Goal: Task Accomplishment & Management: Complete application form

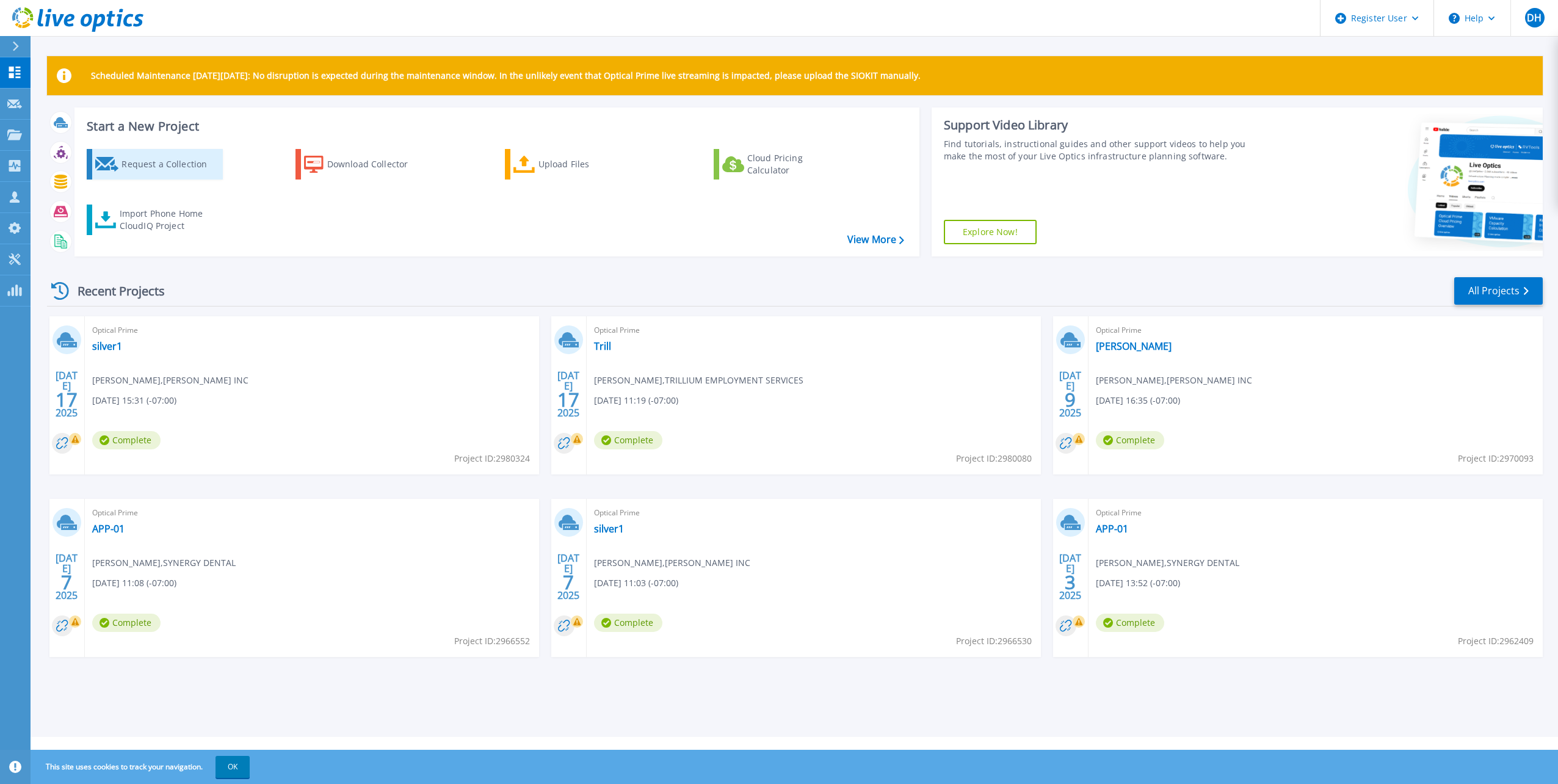
click at [155, 175] on div "Request a Collection" at bounding box center [170, 164] width 98 height 25
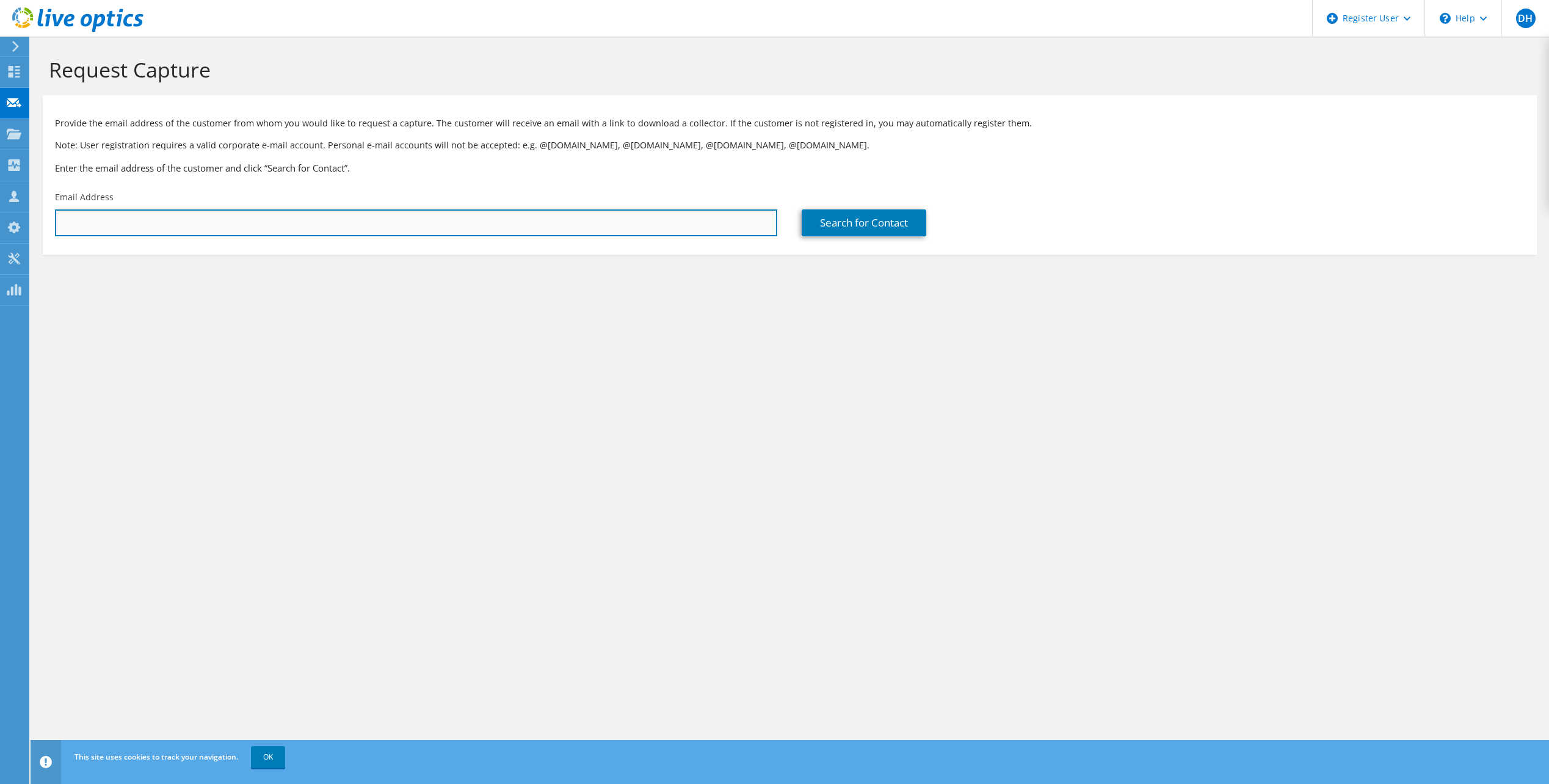
click at [159, 225] on input "text" at bounding box center [416, 223] width 722 height 27
paste input "b.standifer@sanxavierallottee.org"
type input "b.standifer@sanxavierallottee.org"
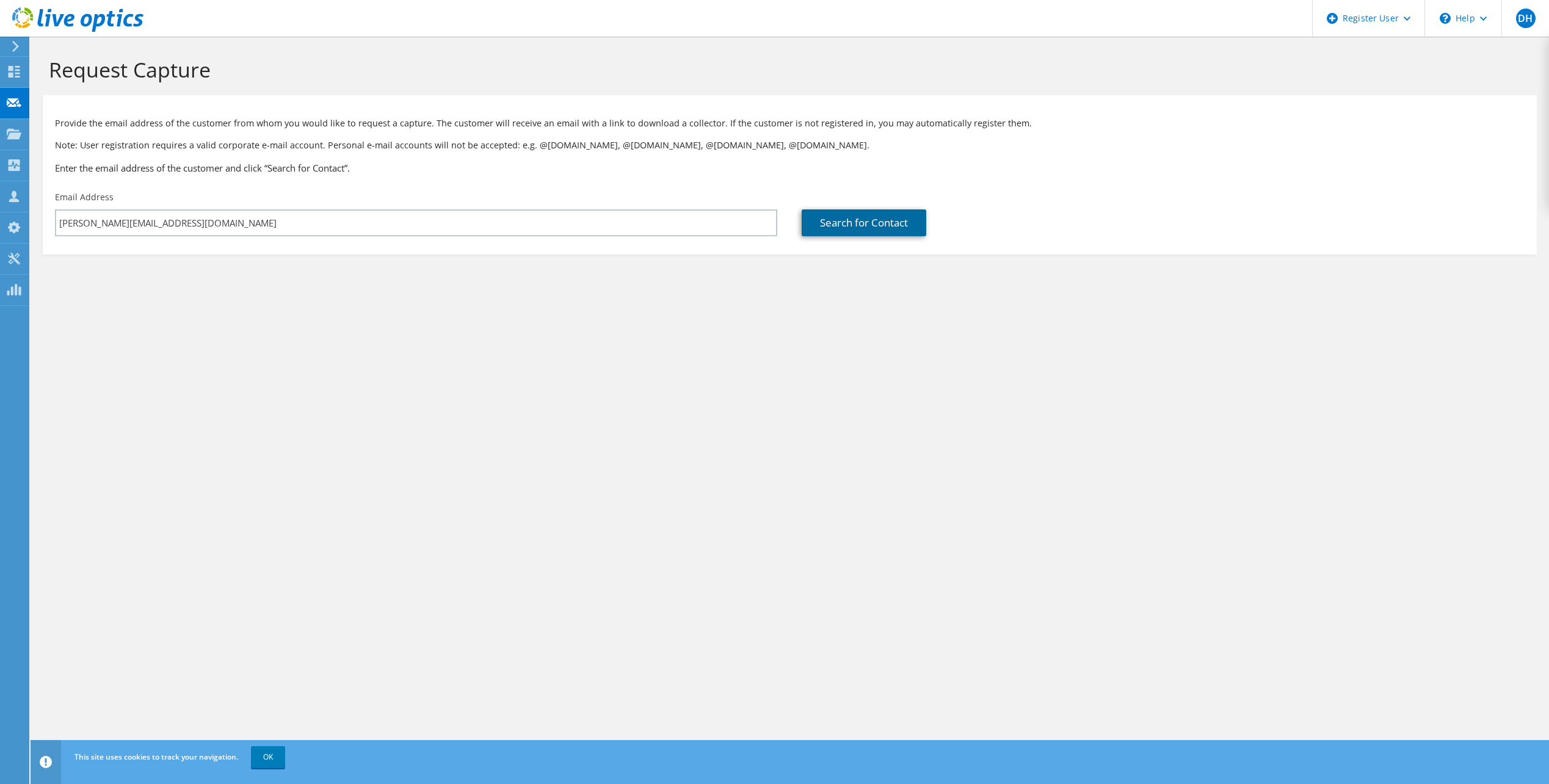
click at [854, 223] on link "Search for Contact" at bounding box center [864, 223] width 124 height 27
type input "SANXAVIER ALLOTTEEZ ASSOCIATIO"
type input "BEN"
type input "STANDIFER"
type input "United States"
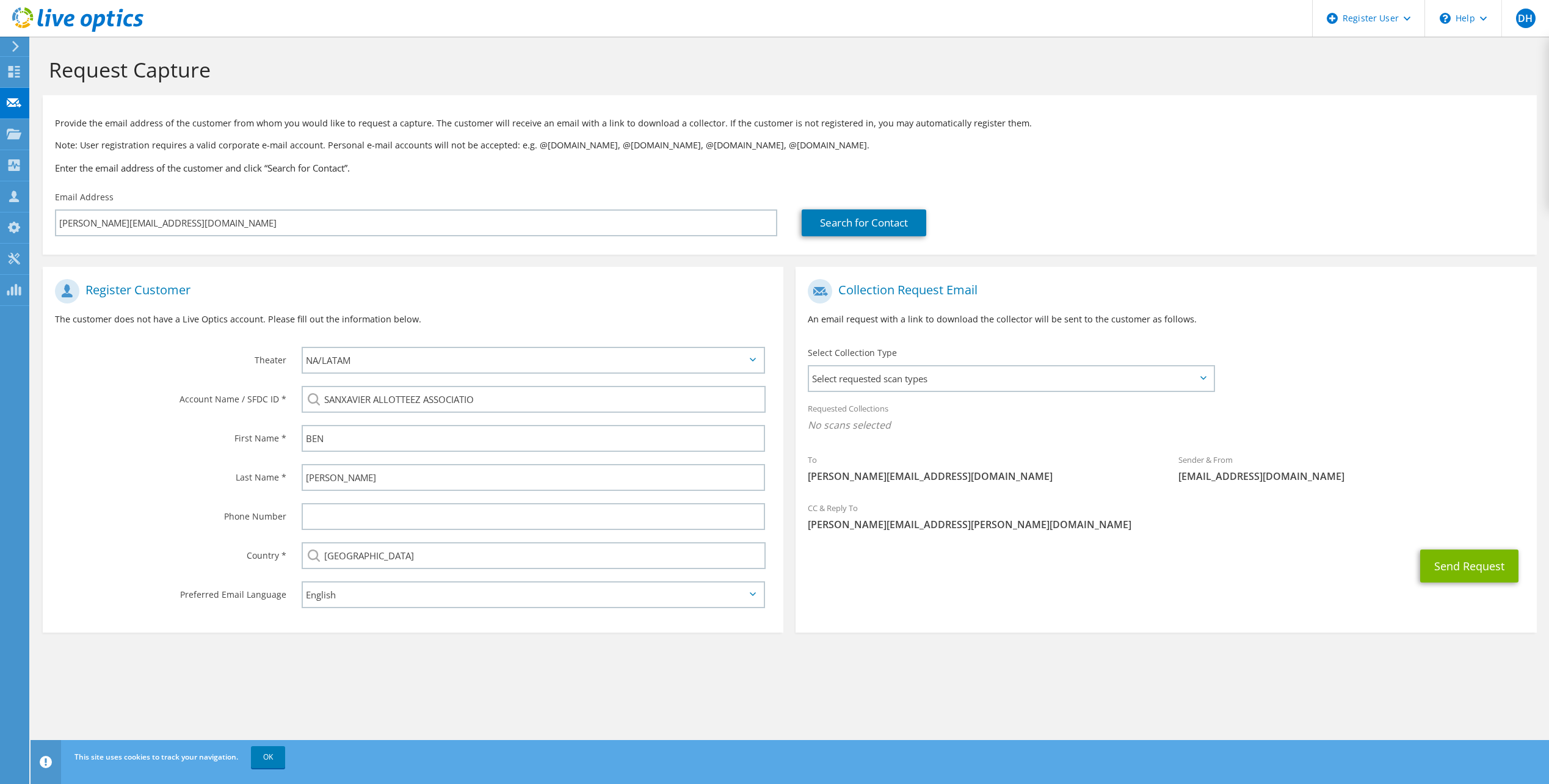
click at [845, 506] on div "CC & Reply To Danny.Hoang@dell.com" at bounding box center [1166, 516] width 741 height 42
click at [862, 515] on div "CC & Reply To Danny.Hoang@dell.com" at bounding box center [1166, 516] width 741 height 42
click at [944, 529] on span "[PERSON_NAME][EMAIL_ADDRESS][PERSON_NAME][DOMAIN_NAME]" at bounding box center [1166, 524] width 716 height 14
click at [915, 371] on span "Select requested scan types" at bounding box center [1010, 379] width 403 height 25
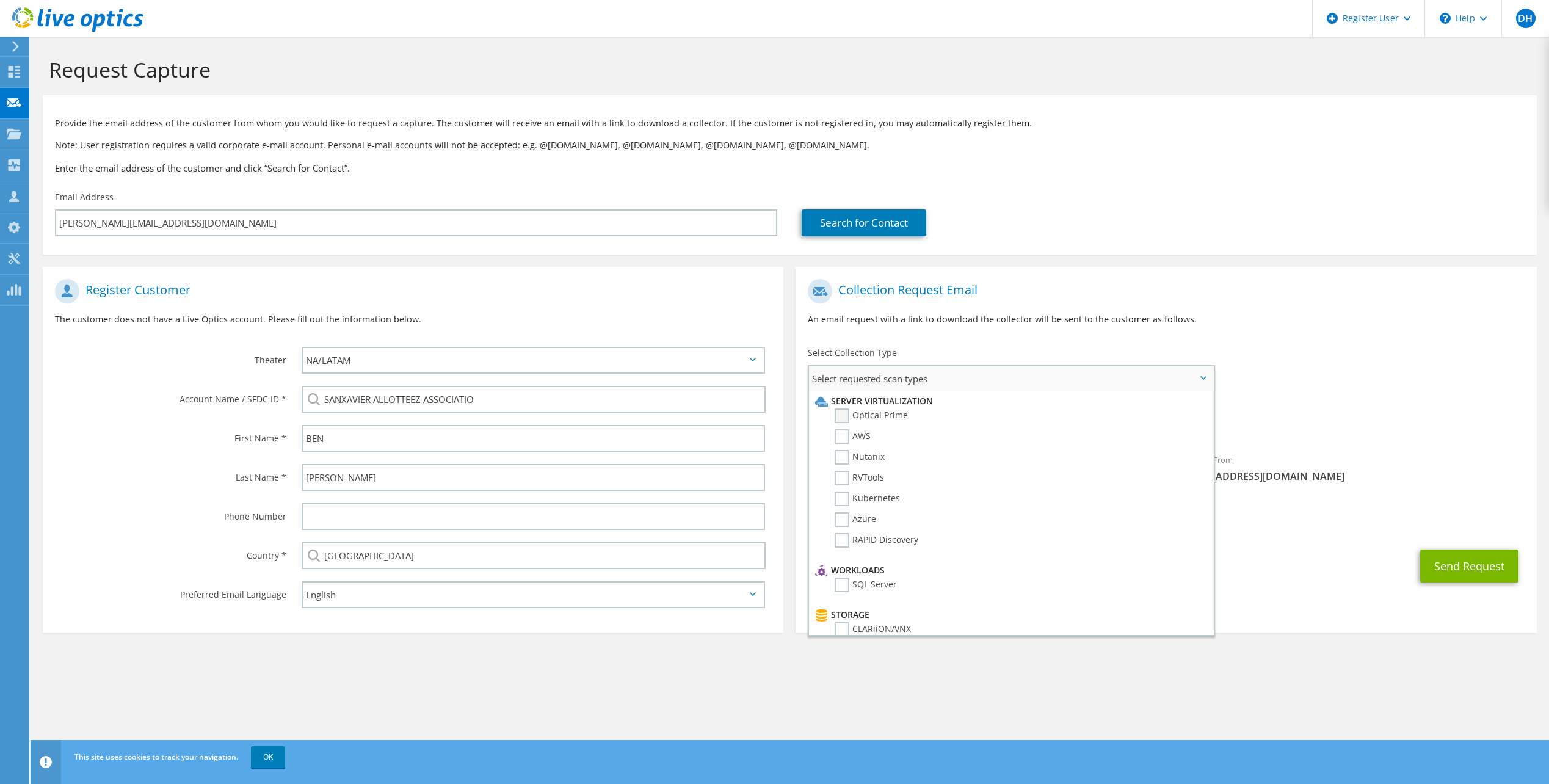
click at [878, 419] on label "Optical Prime" at bounding box center [871, 415] width 74 height 14
click at [0, 0] on input "Optical Prime" at bounding box center [0, 0] width 0 height 0
click at [1331, 406] on div "Requested Collections No scans selected Optical Prime" at bounding box center [1166, 420] width 741 height 49
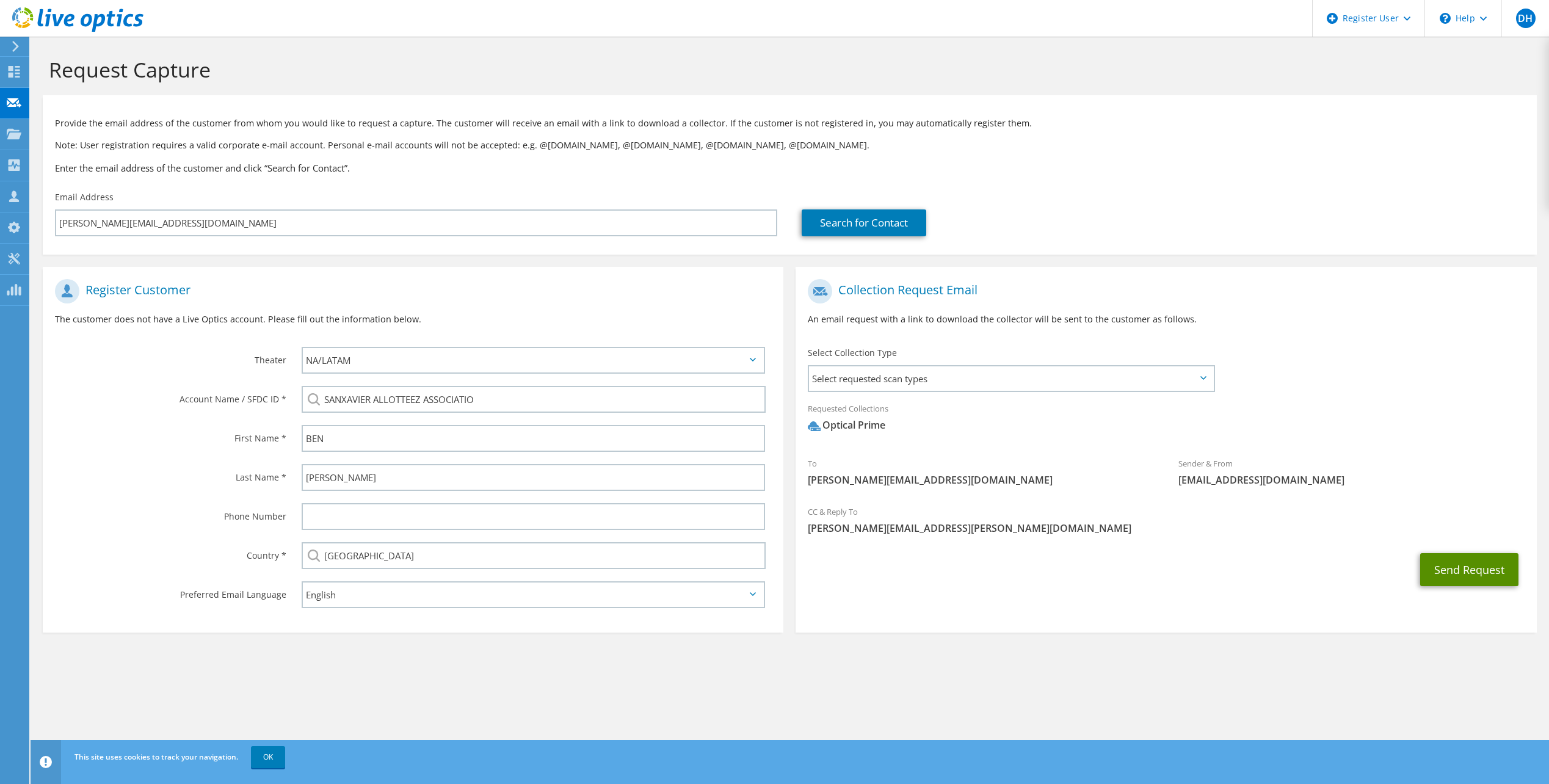
click at [1481, 568] on button "Send Request" at bounding box center [1469, 570] width 98 height 33
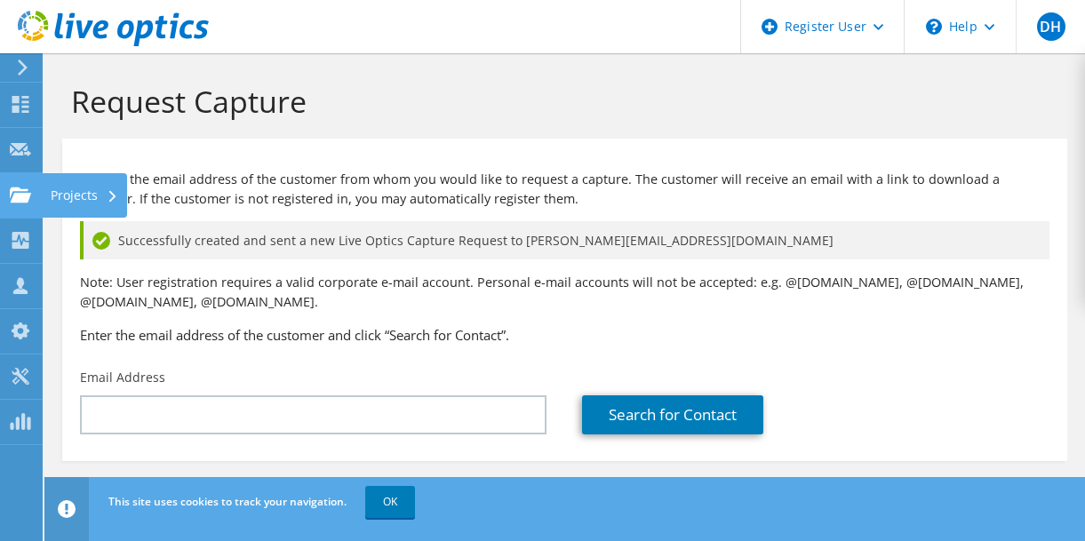
click at [84, 192] on div "Projects" at bounding box center [84, 195] width 85 height 44
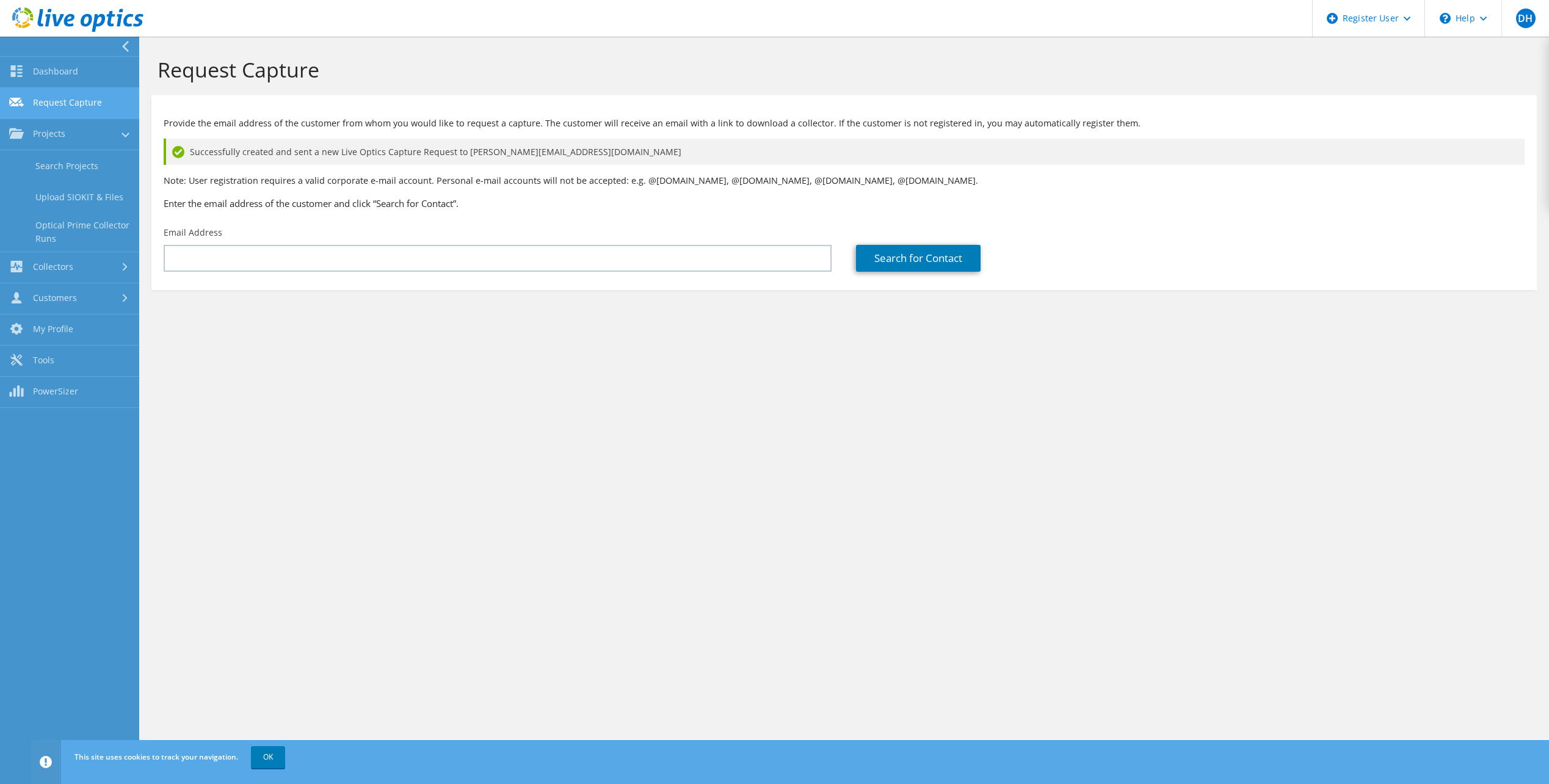
click at [61, 91] on link "Request Capture" at bounding box center [69, 103] width 140 height 31
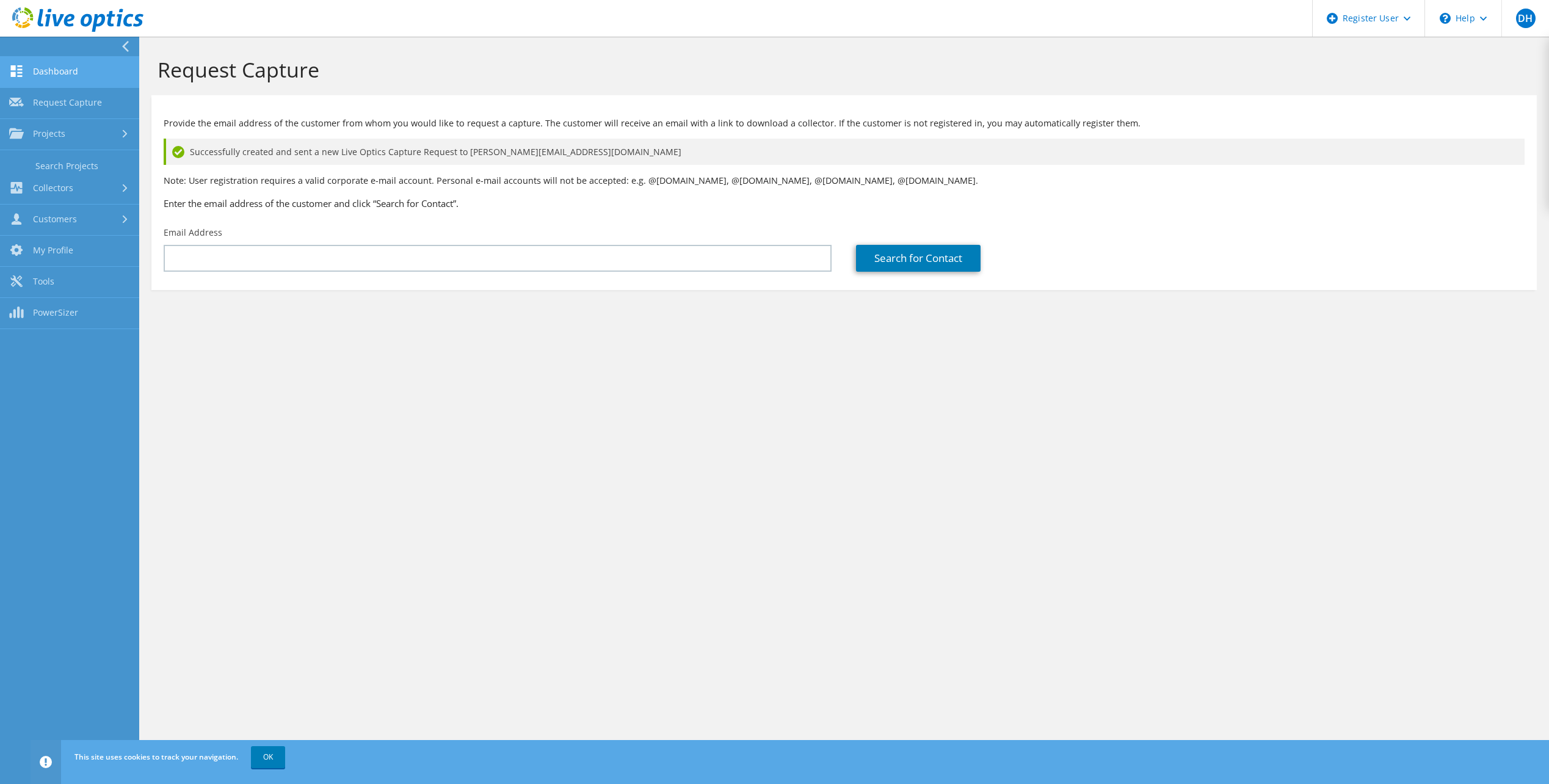
click at [63, 69] on link "Dashboard" at bounding box center [69, 72] width 140 height 31
